Goal: Task Accomplishment & Management: Manage account settings

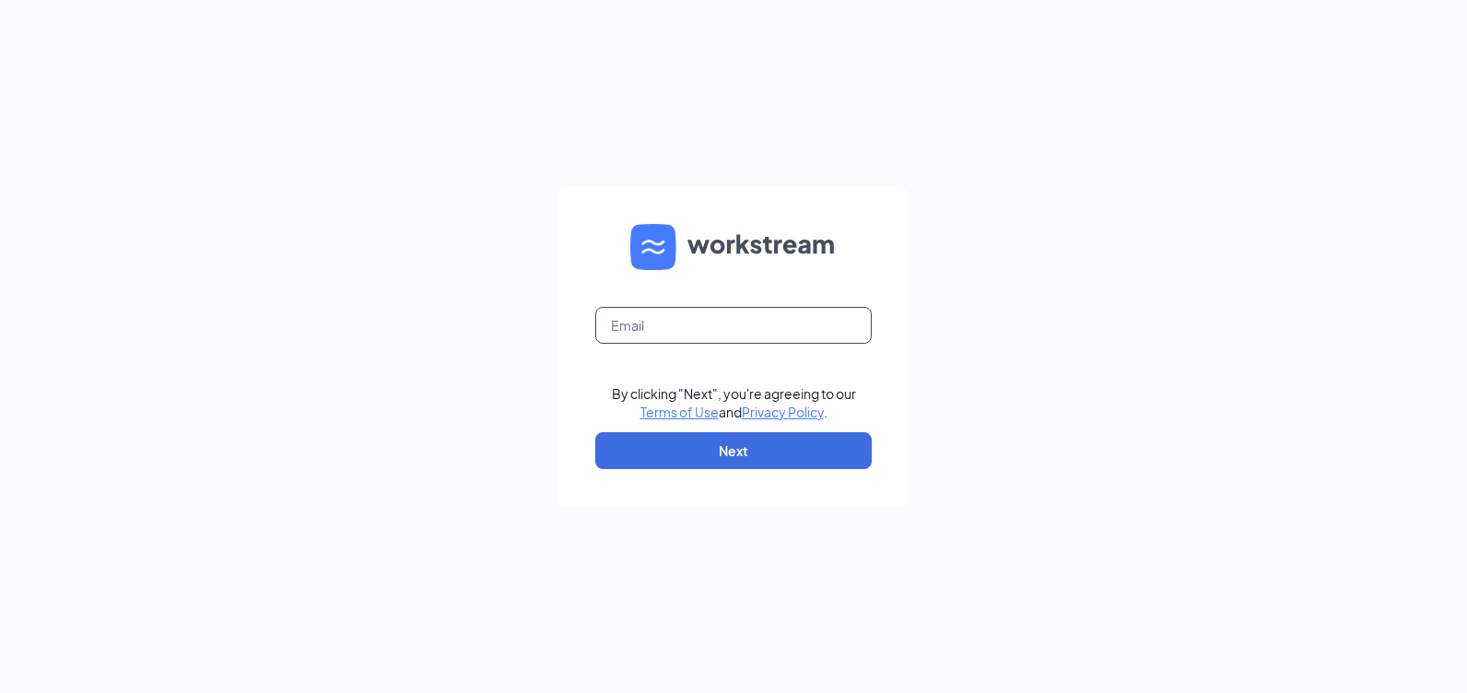
click at [747, 332] on input "text" at bounding box center [733, 325] width 277 height 37
click at [627, 315] on input "text" at bounding box center [733, 325] width 277 height 37
click at [570, 397] on form "By clicking "Next", you're agreeing to our Terms of Use and Privacy Policy . Ne…" at bounding box center [734, 346] width 350 height 319
click at [634, 333] on input "text" at bounding box center [733, 325] width 277 height 37
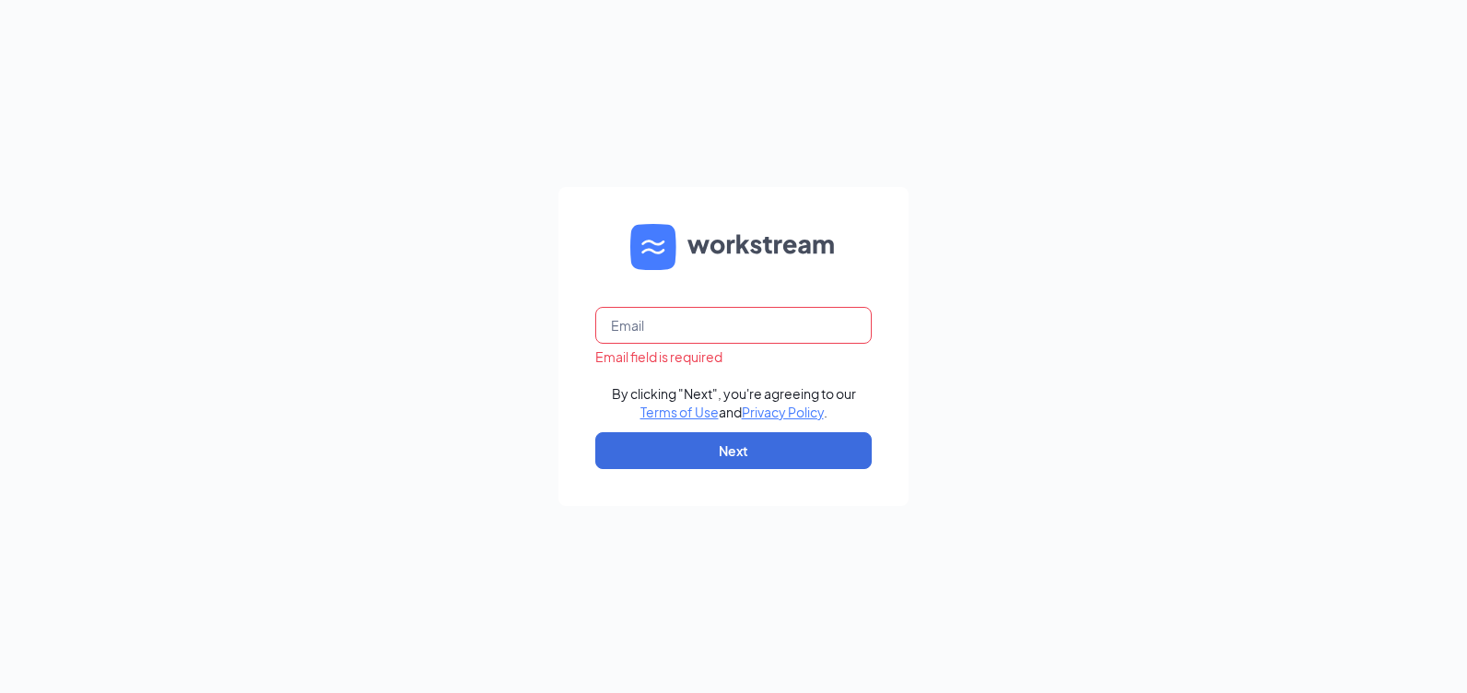
click at [634, 333] on input "text" at bounding box center [733, 325] width 277 height 37
type input "[EMAIL_ADDRESS][DOMAIN_NAME]"
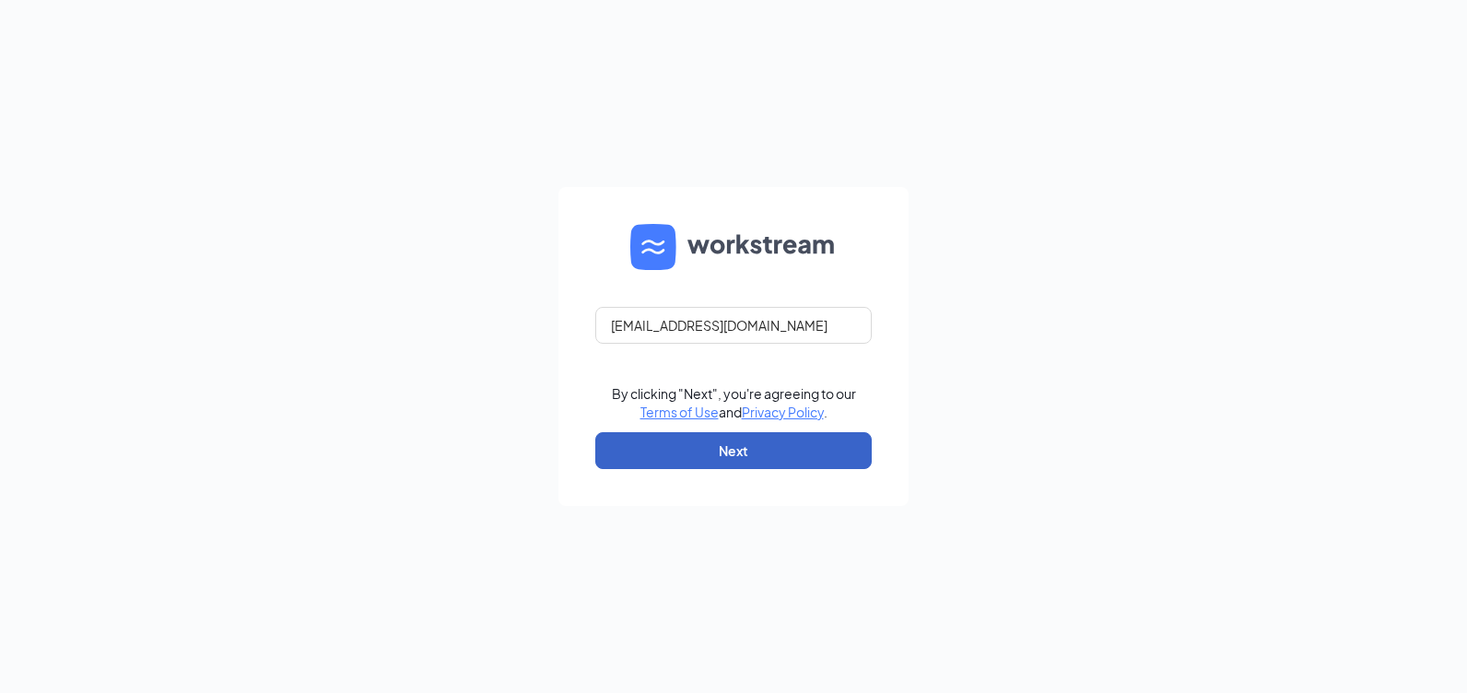
click at [675, 460] on button "Next" at bounding box center [733, 450] width 277 height 37
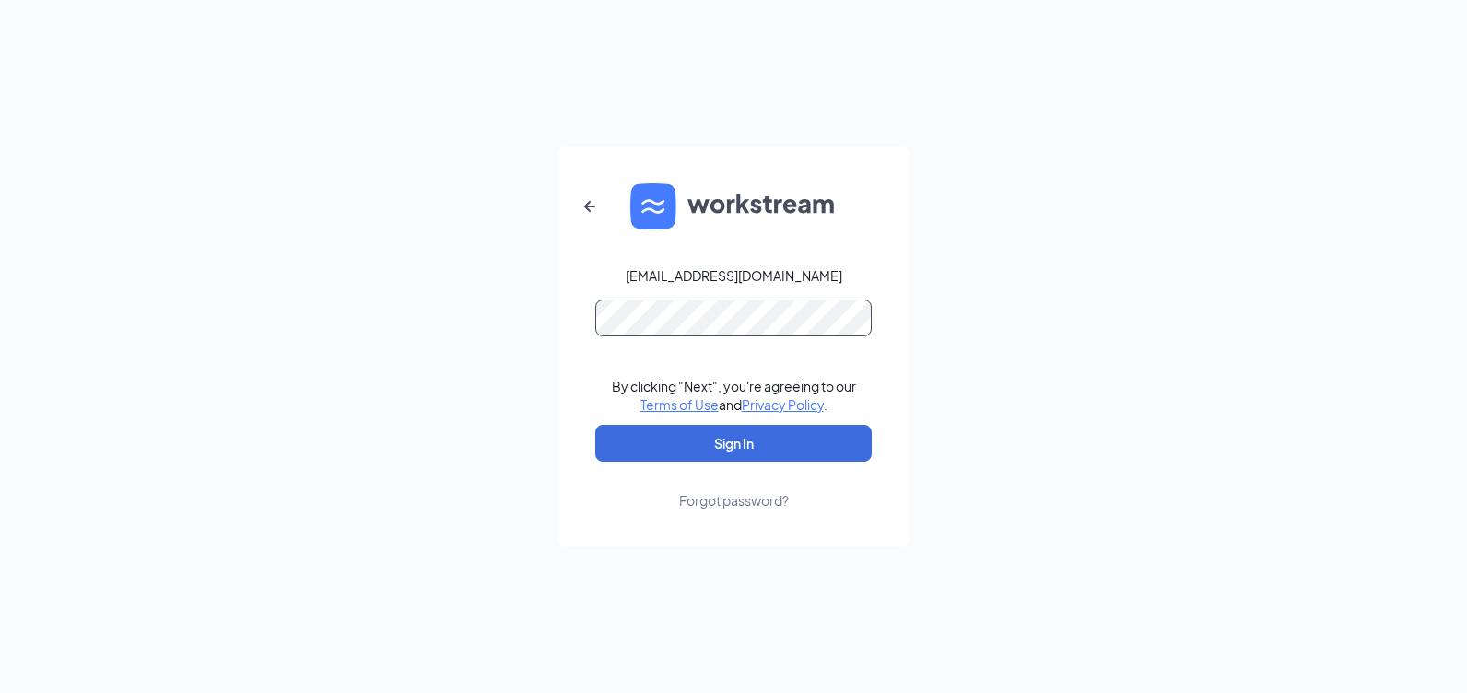
click at [595, 425] on button "Sign In" at bounding box center [733, 443] width 277 height 37
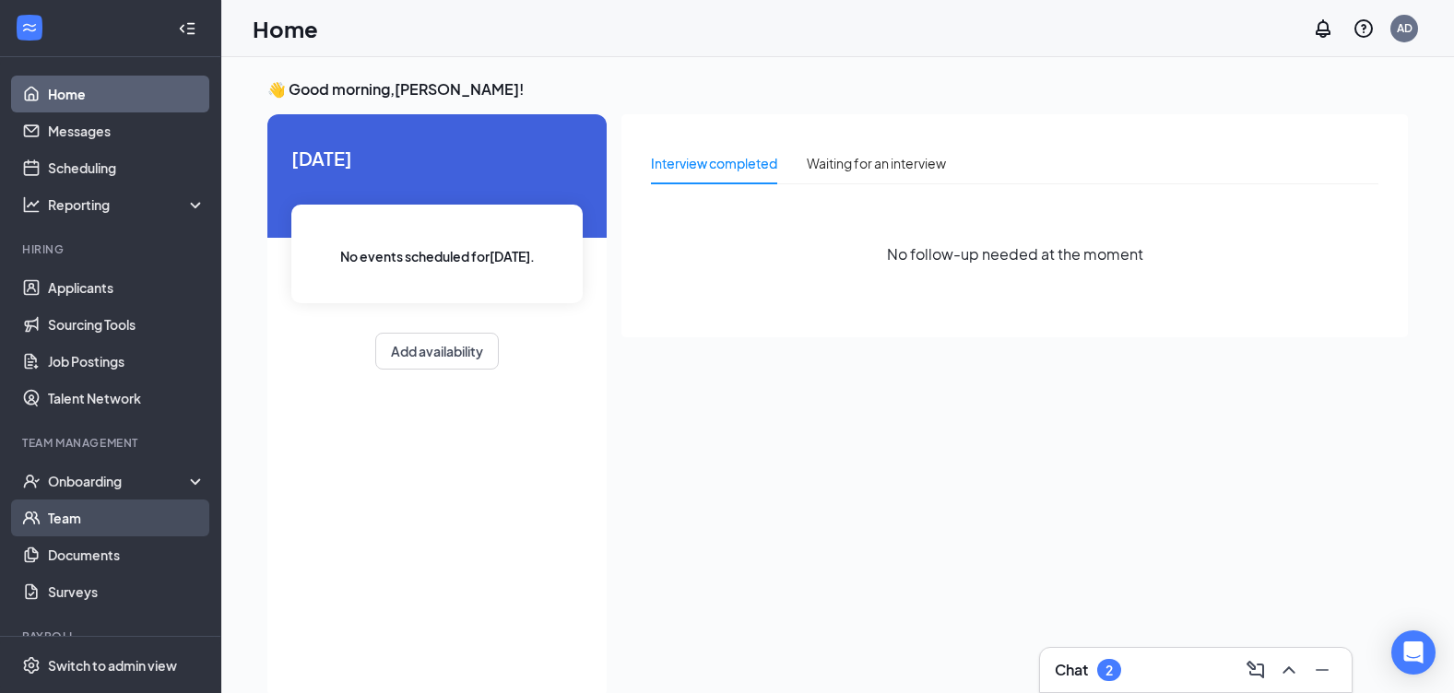
click at [103, 522] on link "Team" at bounding box center [127, 518] width 158 height 37
